Goal: Find specific page/section: Find specific page/section

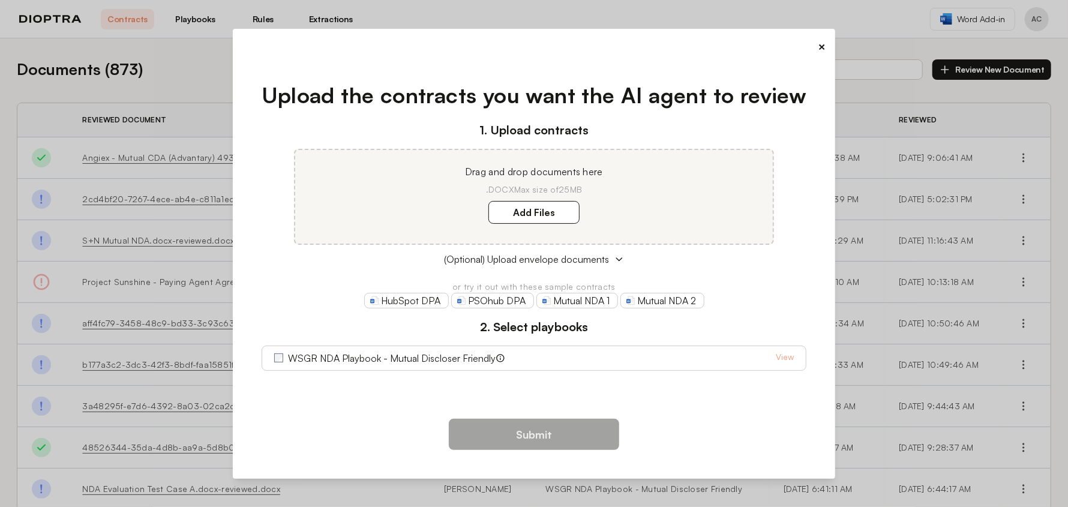
click at [825, 47] on button "×" at bounding box center [822, 46] width 8 height 17
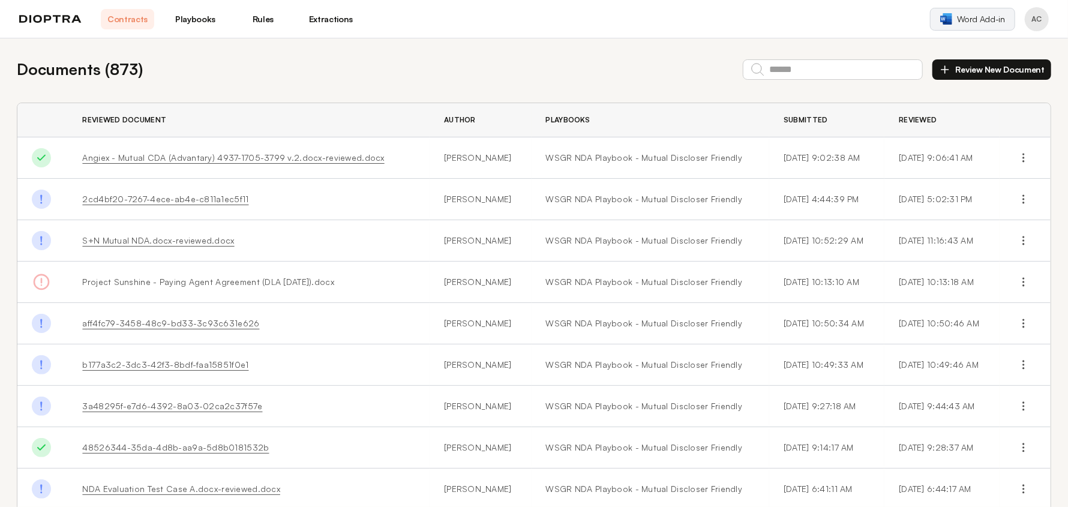
click at [969, 16] on span "Word Add-in" at bounding box center [981, 19] width 48 height 12
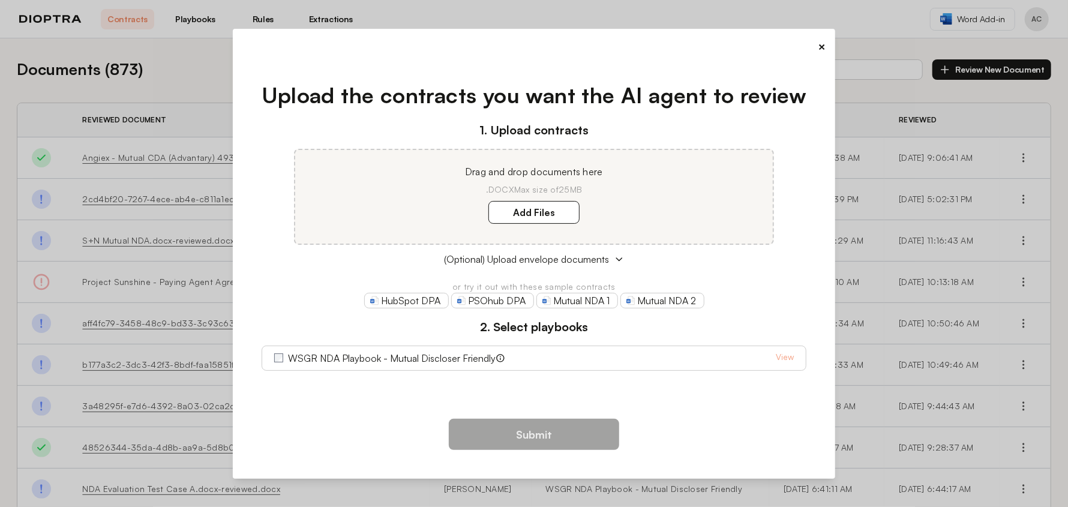
click at [819, 48] on button "×" at bounding box center [822, 46] width 8 height 17
